Goal: Task Accomplishment & Management: Use online tool/utility

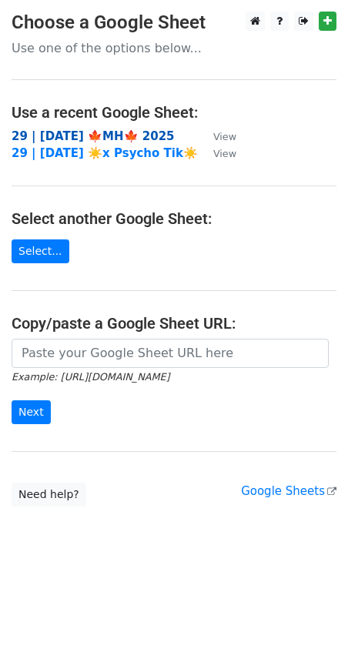
click at [87, 130] on strong "29 | [DATE] 🍁MH🍁 2025" at bounding box center [93, 136] width 163 height 14
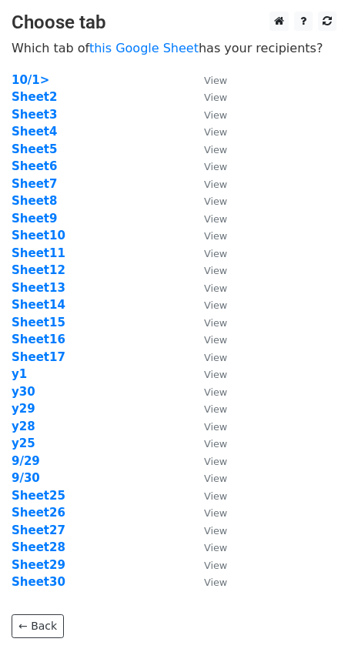
click at [32, 141] on td "Sheet5" at bounding box center [100, 150] width 177 height 18
click at [46, 153] on strong "Sheet5" at bounding box center [34, 149] width 45 height 14
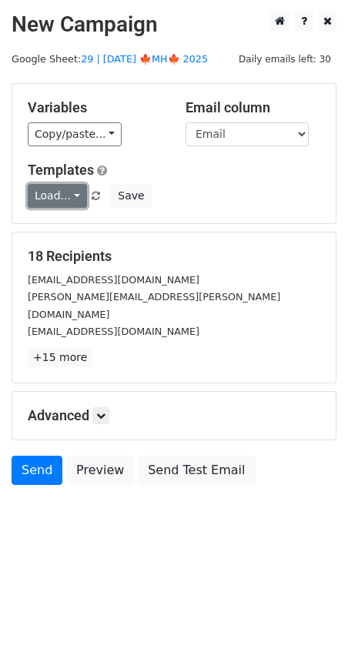
click at [52, 196] on link "Load..." at bounding box center [57, 196] width 59 height 24
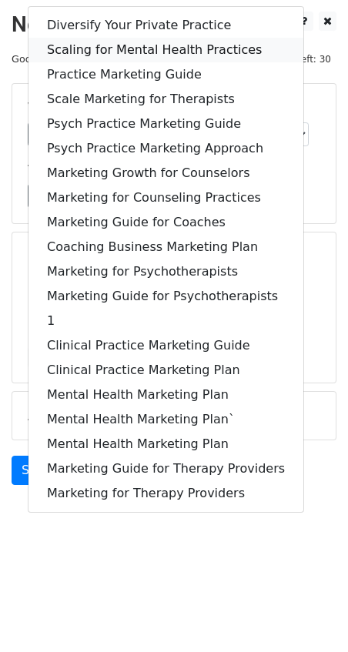
click at [111, 42] on link "Scaling for Mental Health Practices" at bounding box center [165, 50] width 275 height 25
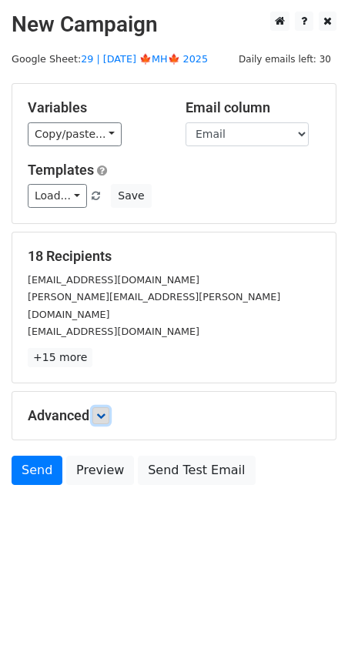
click at [96, 407] on link at bounding box center [100, 415] width 17 height 17
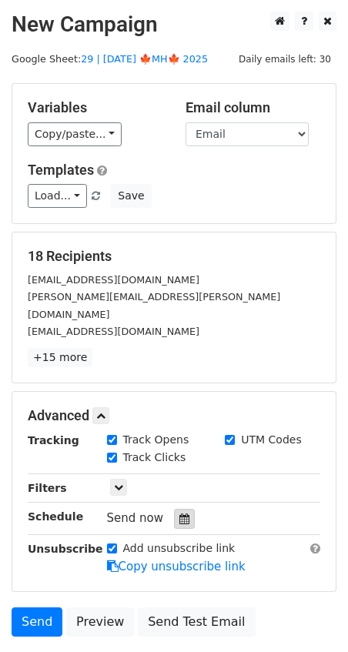
click at [179, 513] on icon at bounding box center [184, 518] width 10 height 11
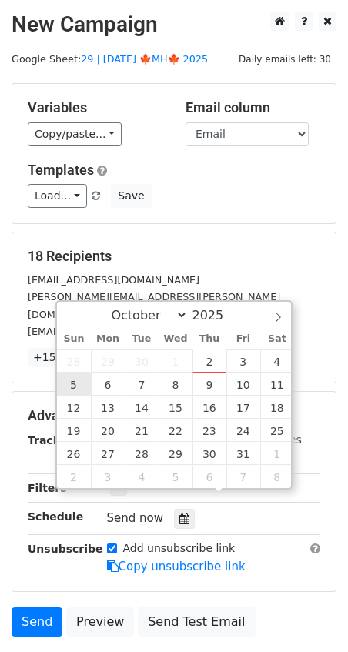
type input "2025-10-05 12:00"
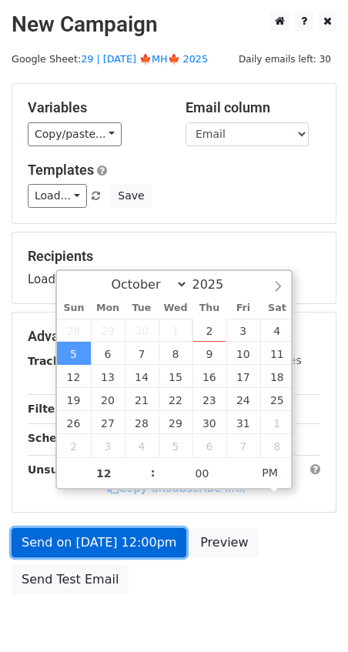
click at [96, 540] on link "Send on Oct 5 at 12:00pm" at bounding box center [99, 542] width 175 height 29
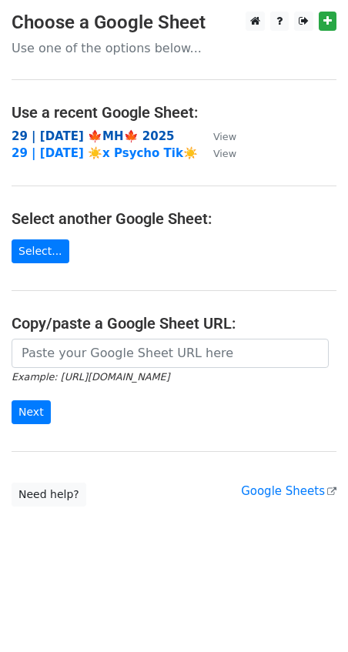
click at [109, 135] on strong "29 | [DATE] 🍁MH🍁 2025" at bounding box center [93, 136] width 163 height 14
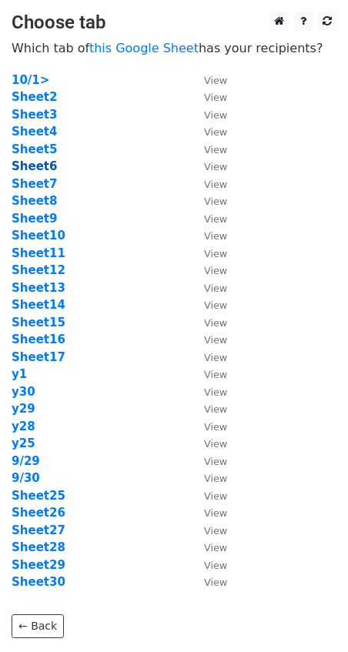
click at [28, 164] on strong "Sheet6" at bounding box center [34, 166] width 45 height 14
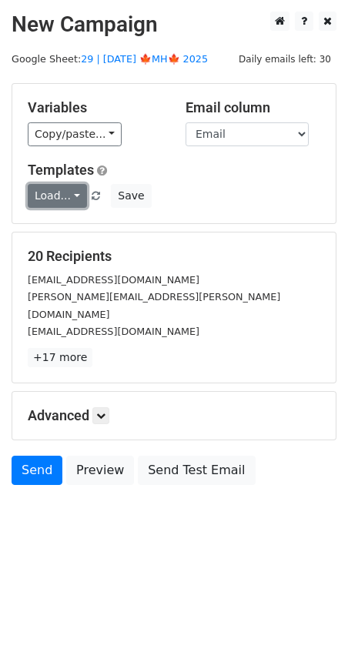
click at [50, 193] on link "Load..." at bounding box center [57, 196] width 59 height 24
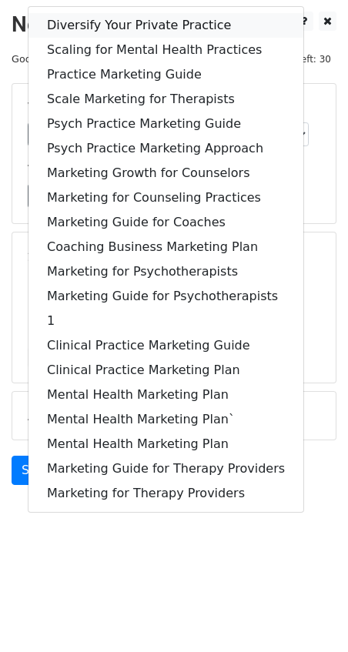
click at [98, 28] on link "Diversify Your Private Practice" at bounding box center [165, 25] width 275 height 25
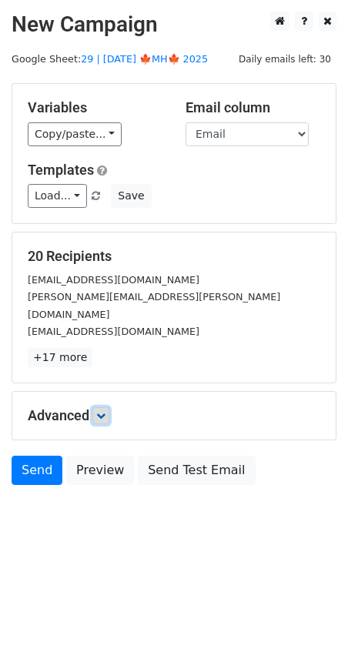
click at [96, 407] on link at bounding box center [100, 415] width 17 height 17
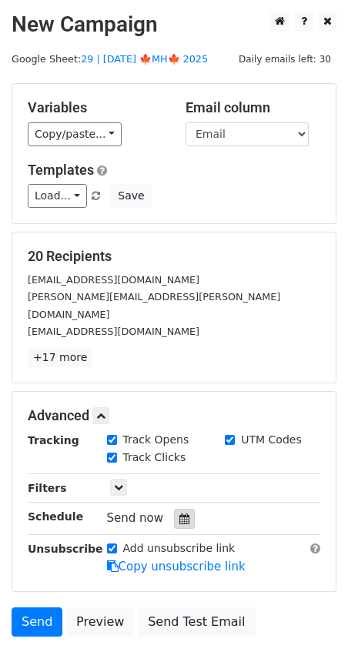
click at [179, 513] on icon at bounding box center [184, 518] width 10 height 11
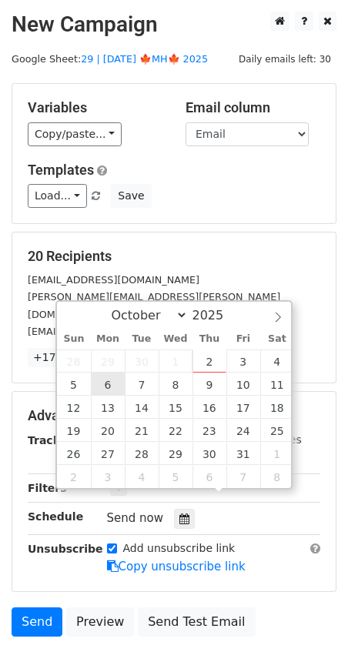
type input "2025-10-06 12:00"
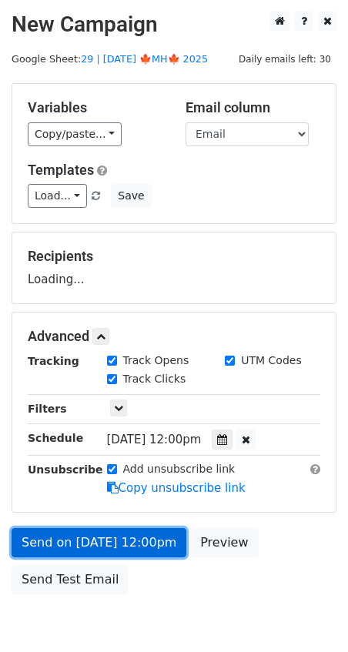
click at [123, 541] on link "Send on Oct 6 at 12:00pm" at bounding box center [99, 542] width 175 height 29
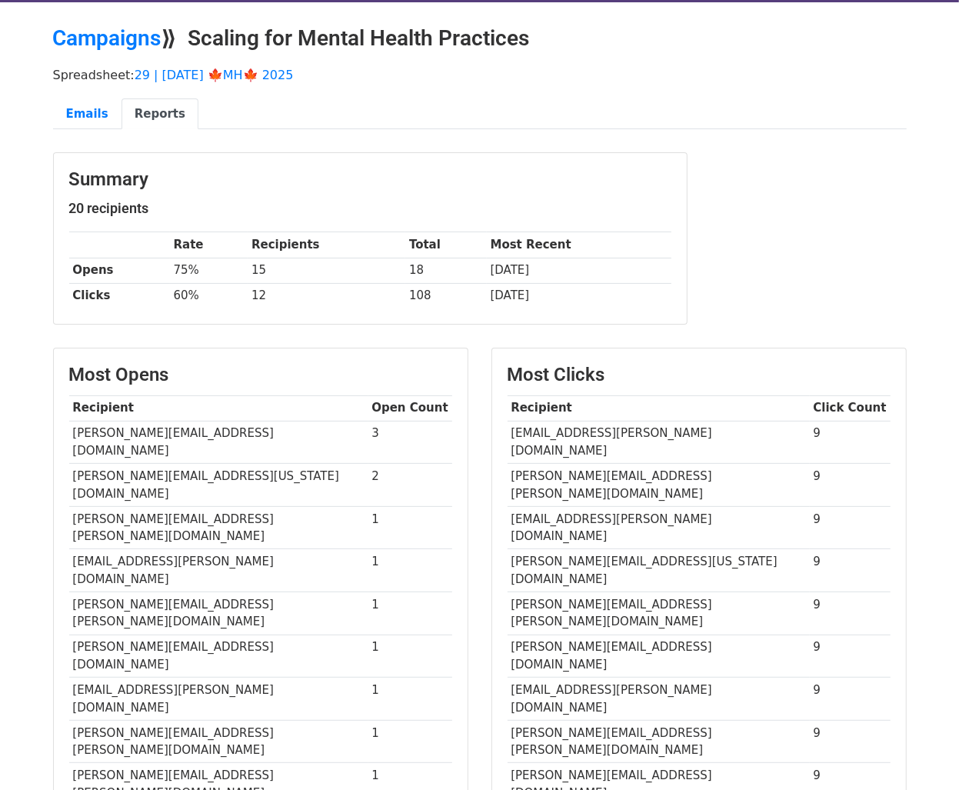
scroll to position [45, 0]
